Goal: Find specific page/section: Find specific page/section

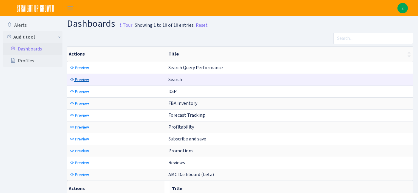
click at [81, 77] on span "Preview" at bounding box center [82, 80] width 14 height 6
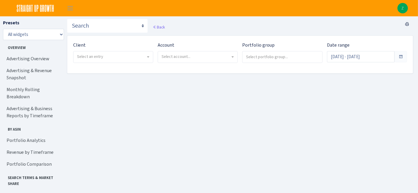
click at [111, 58] on span "Select an entry" at bounding box center [111, 57] width 69 height 6
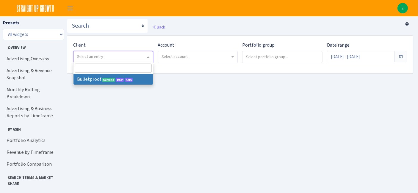
select select "409"
select select
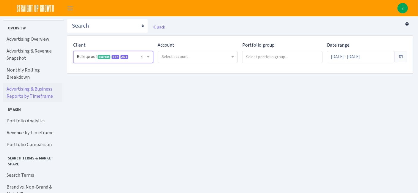
scroll to position [28, 0]
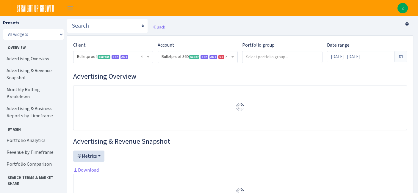
select select "3235730245795869"
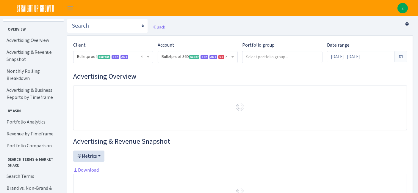
scroll to position [28, 0]
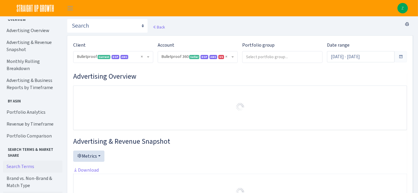
click at [24, 161] on link "Search Terms" at bounding box center [32, 167] width 59 height 12
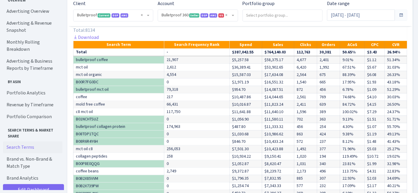
scroll to position [1013, 0]
